Goal: Information Seeking & Learning: Compare options

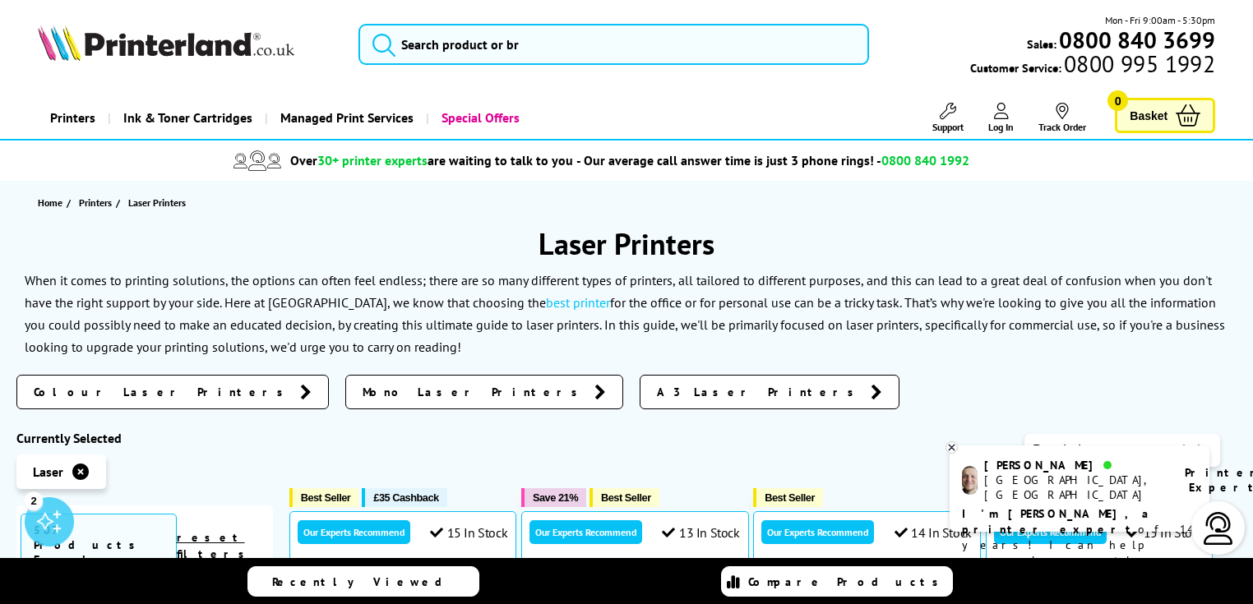
click at [950, 445] on icon at bounding box center [952, 448] width 6 height 6
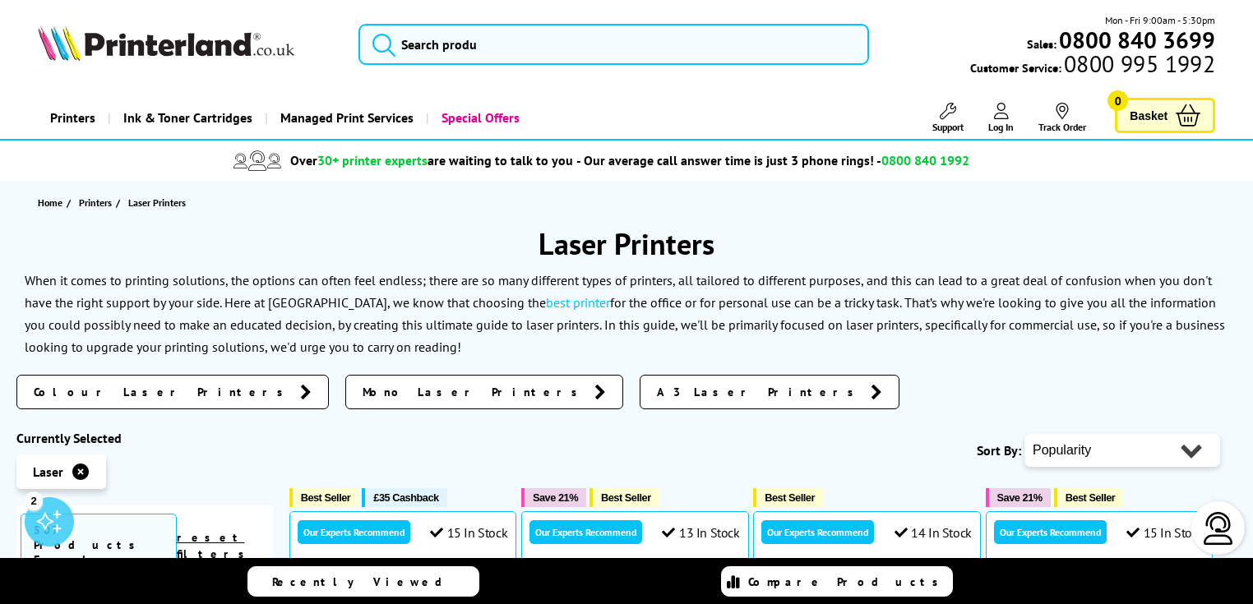
click at [1180, 457] on select "Popularity Rating Price - Low to High Price - High to Low Running Costs - Low t…" at bounding box center [1123, 450] width 196 height 33
select select "Price Ascending"
click at [1025, 434] on select "Popularity Rating Price - Low to High Price - High to Low Running Costs - Low t…" at bounding box center [1123, 450] width 196 height 33
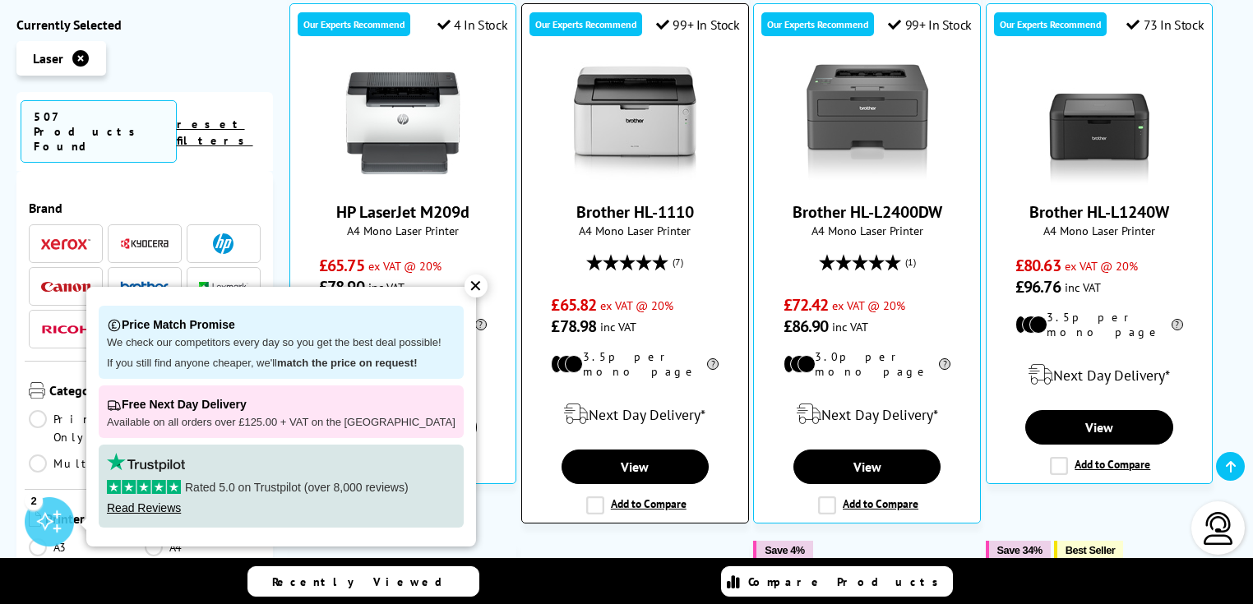
scroll to position [548, 0]
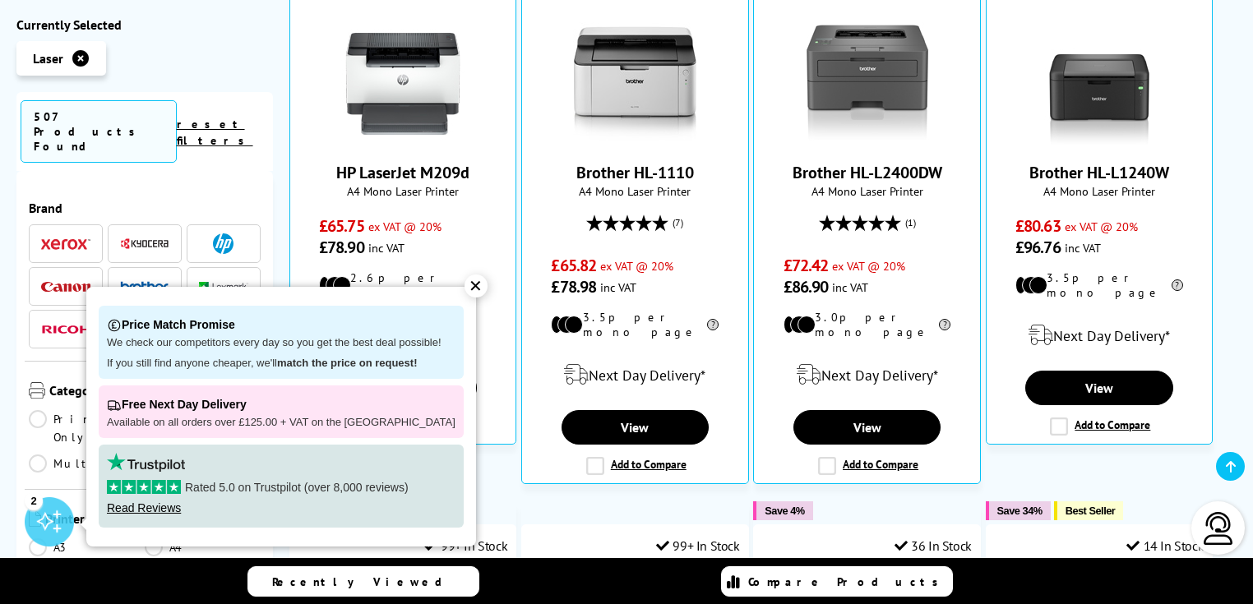
click at [465, 284] on div "✕" at bounding box center [476, 286] width 23 height 23
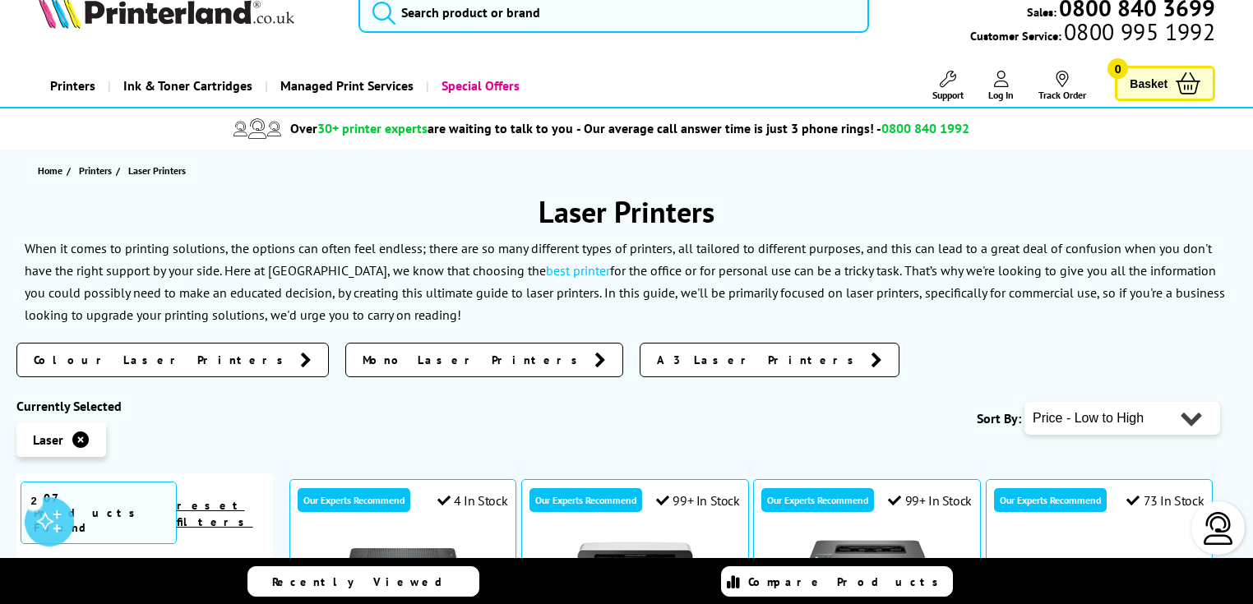
scroll to position [0, 0]
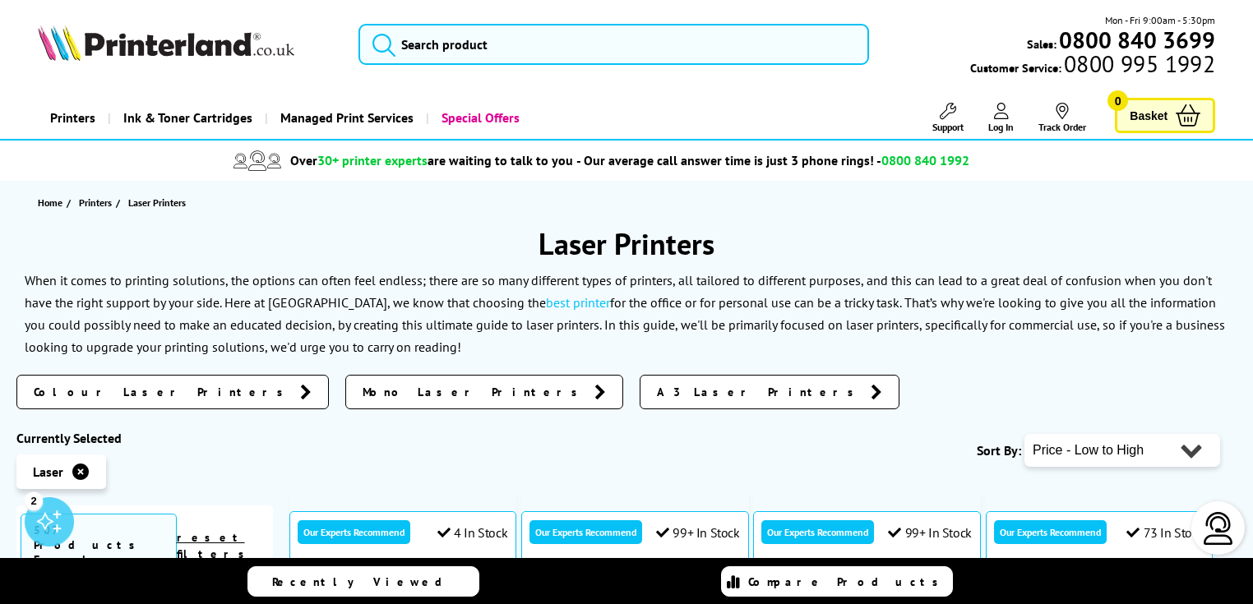
click at [115, 385] on span "Colour Laser Printers" at bounding box center [163, 392] width 258 height 16
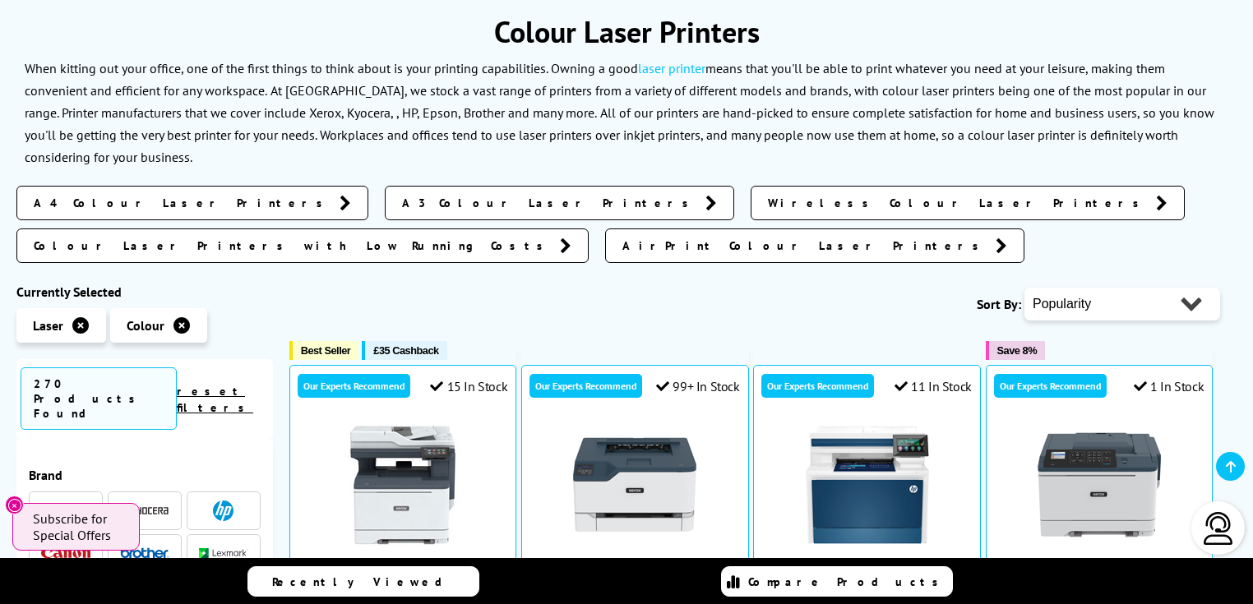
scroll to position [219, 0]
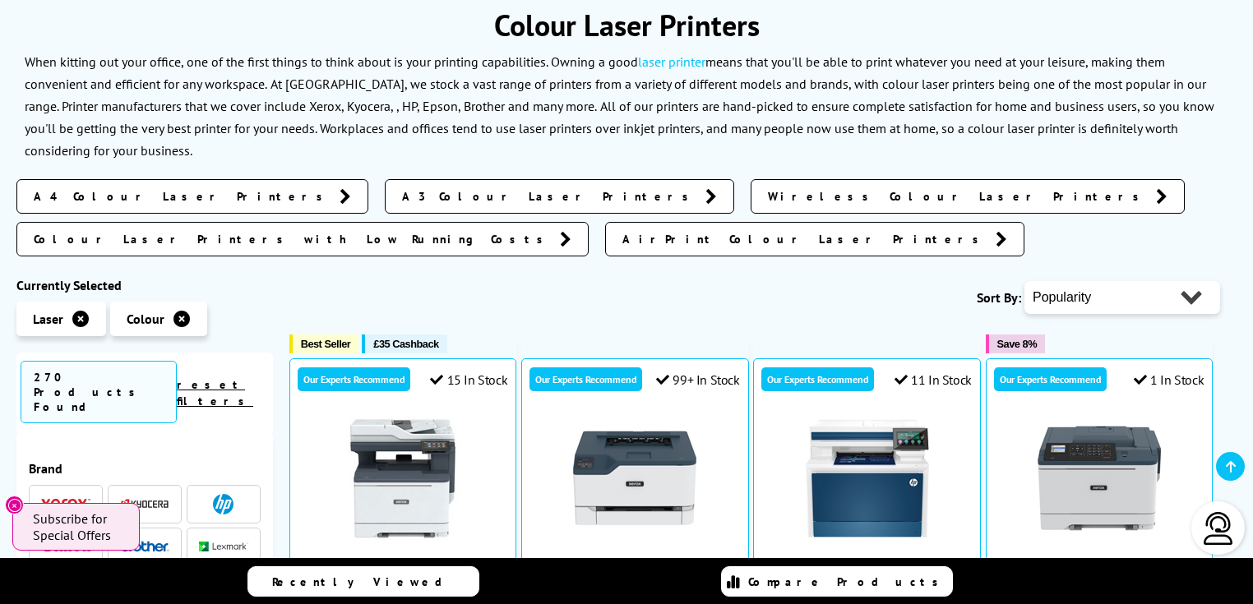
click at [184, 311] on icon at bounding box center [182, 319] width 16 height 16
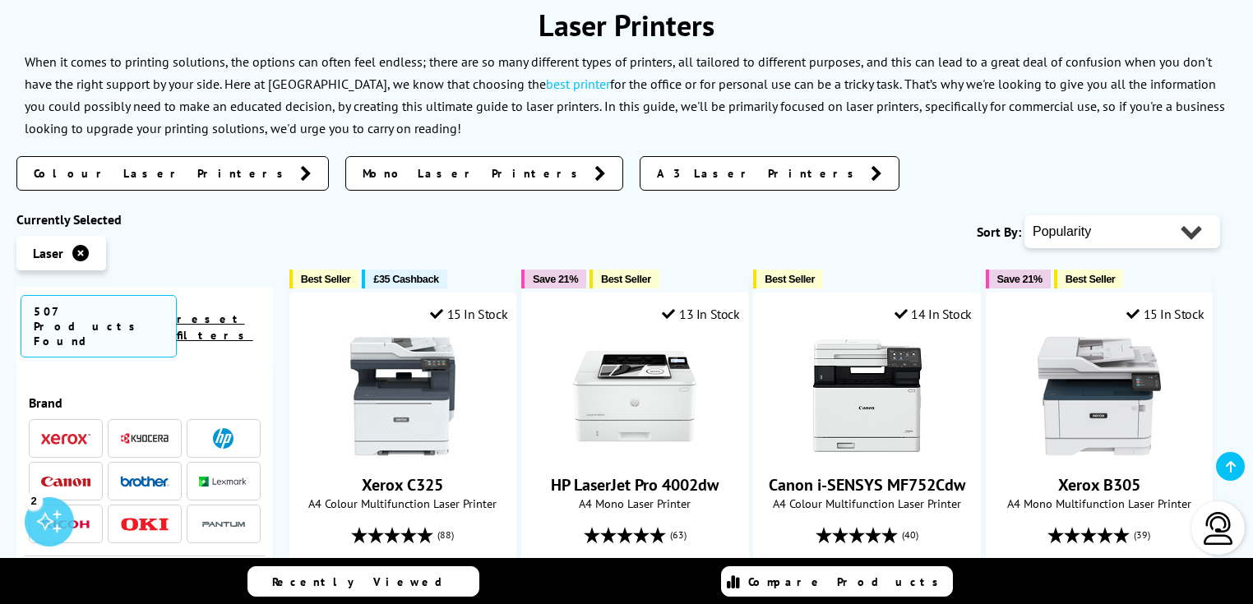
click at [1201, 230] on select "Popularity Rating Price - Low to High Price - High to Low Running Costs - Low t…" at bounding box center [1123, 231] width 196 height 33
select select "Price Ascending"
click at [1025, 215] on select "Popularity Rating Price - Low to High Price - High to Low Running Costs - Low t…" at bounding box center [1123, 231] width 196 height 33
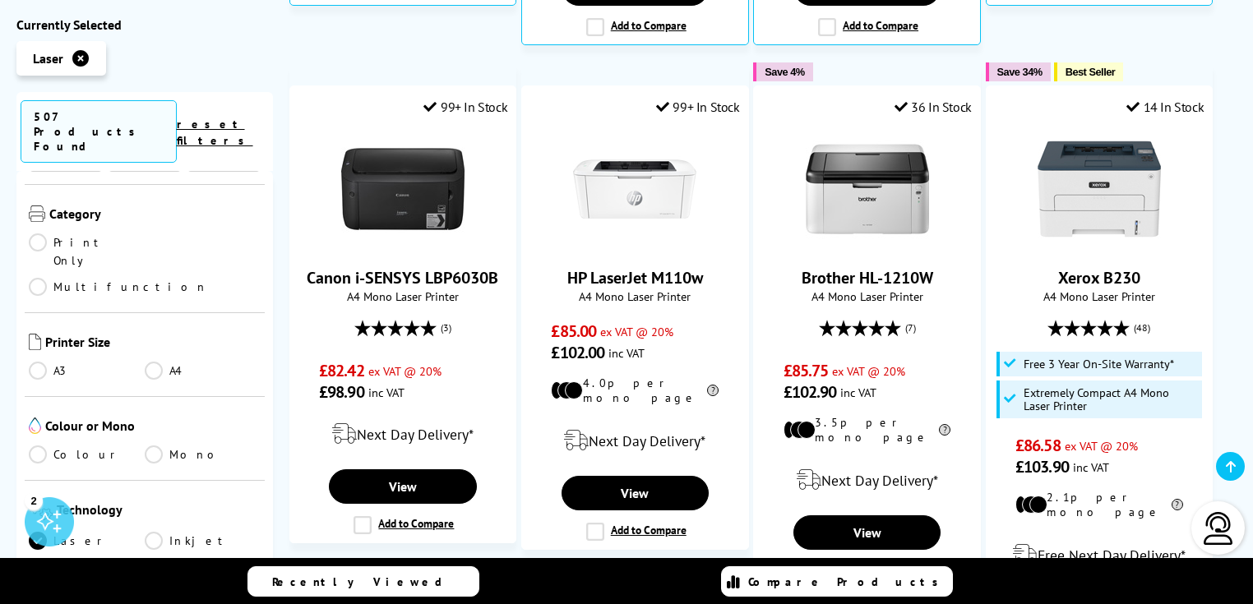
scroll to position [219, 0]
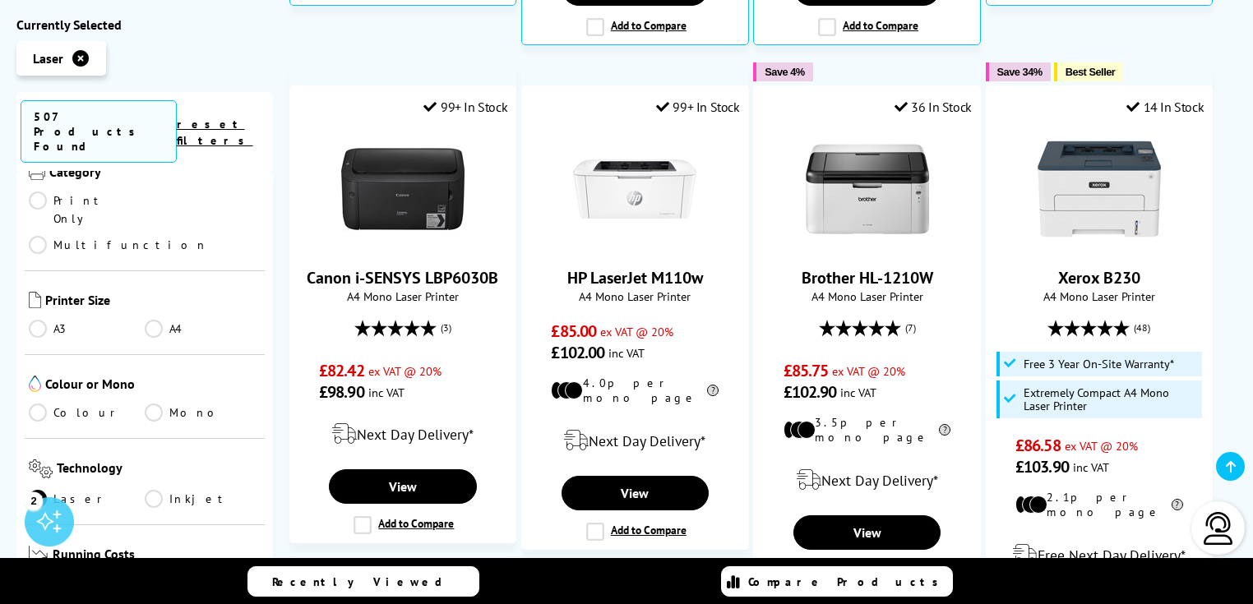
click at [153, 320] on link "A4" at bounding box center [203, 329] width 116 height 18
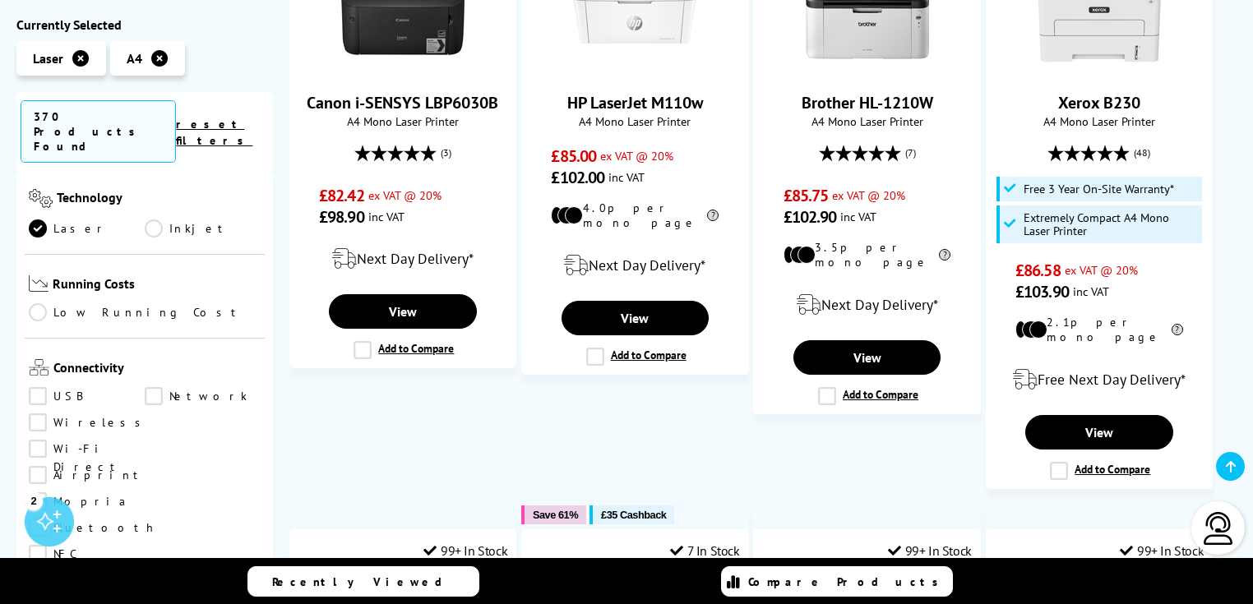
scroll to position [548, 0]
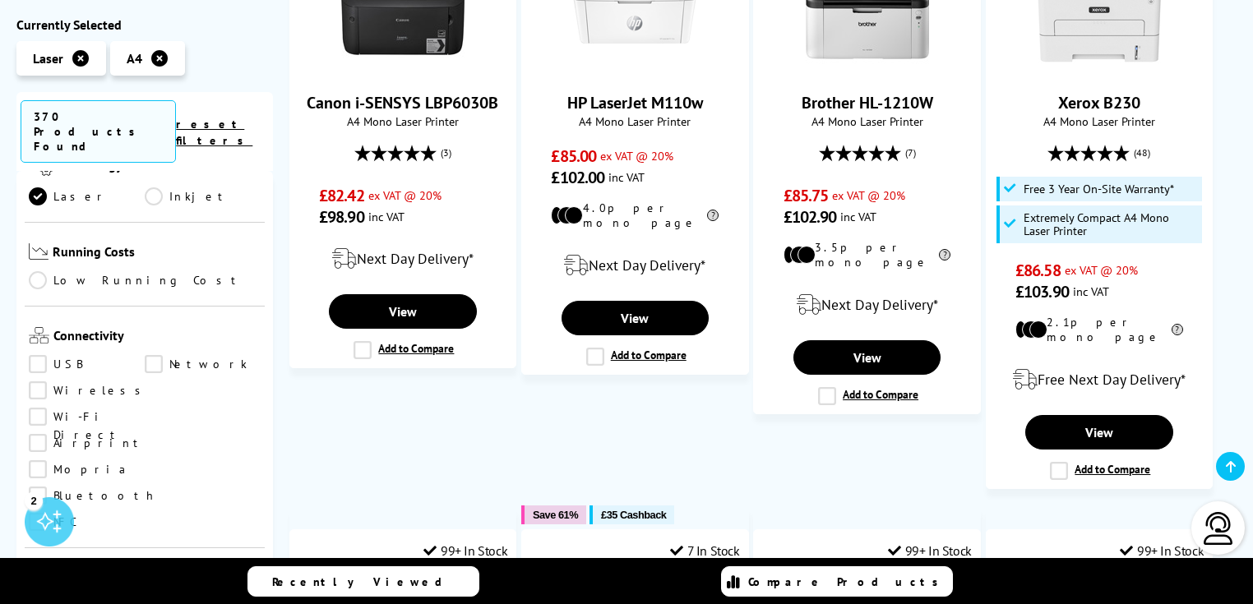
click at [43, 382] on link "Wireless" at bounding box center [89, 391] width 121 height 18
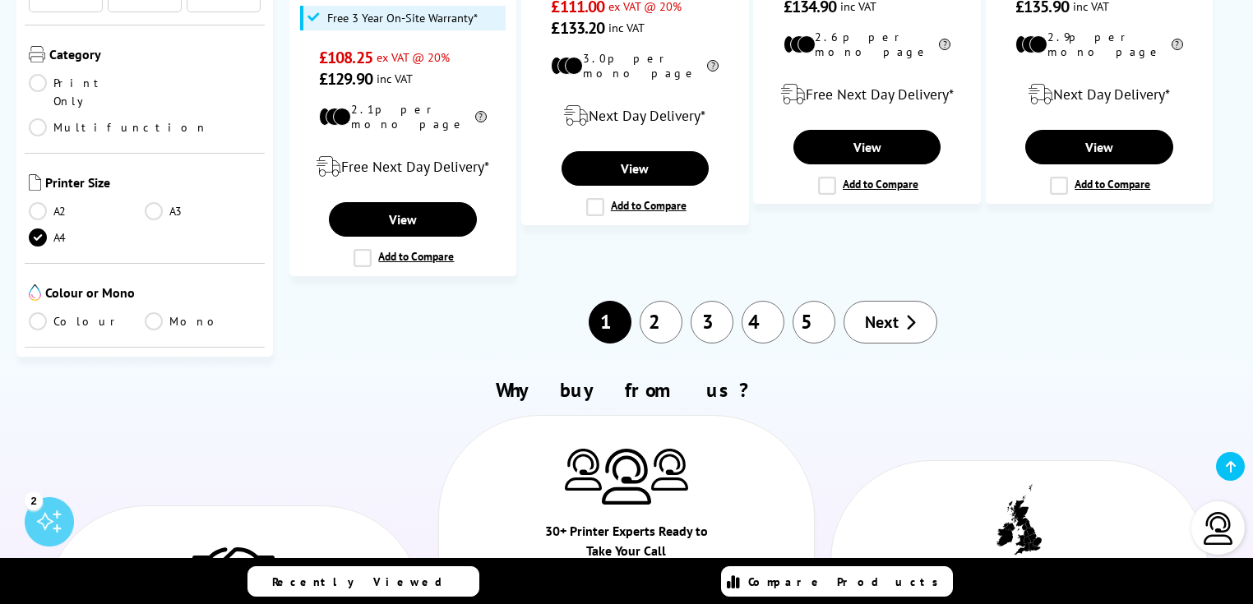
scroll to position [1425, 0]
